Goal: Browse casually

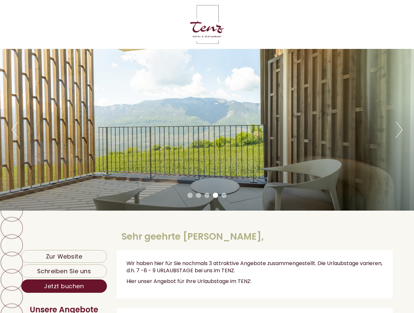
click at [207, 157] on div "Previous Next 1 2 3 4 5" at bounding box center [207, 130] width 414 height 162
click at [15, 130] on button "Previous" at bounding box center [14, 130] width 7 height 16
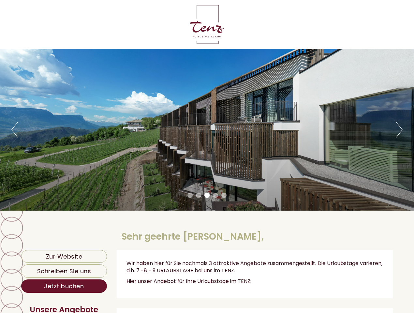
click at [207, 130] on div "Previous Next 1 2 3 4 5" at bounding box center [207, 130] width 414 height 162
click at [399, 130] on button "Next" at bounding box center [399, 130] width 7 height 16
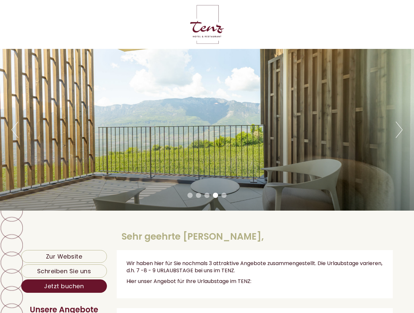
click at [190, 195] on li "1" at bounding box center [190, 195] width 5 height 5
click at [199, 195] on li "2" at bounding box center [198, 195] width 5 height 5
click at [207, 195] on li "3" at bounding box center [207, 195] width 5 height 5
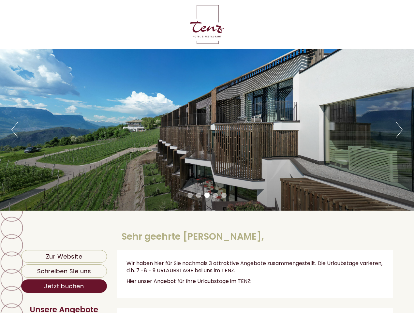
click at [216, 195] on li "4" at bounding box center [215, 195] width 5 height 5
click at [224, 195] on li "5" at bounding box center [223, 195] width 5 height 5
